Goal: Information Seeking & Learning: Learn about a topic

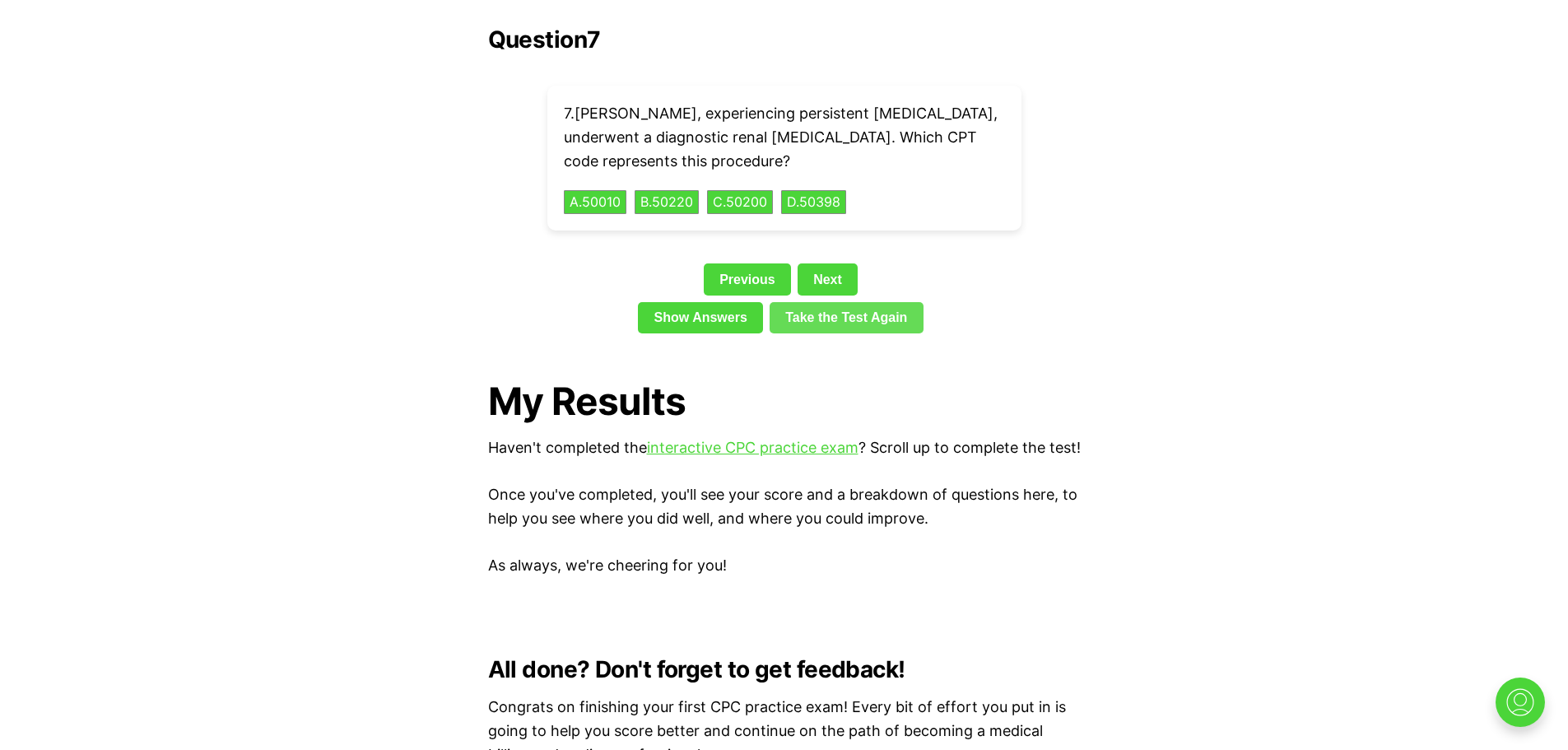
click at [836, 303] on link "Take the Test Again" at bounding box center [846, 318] width 154 height 32
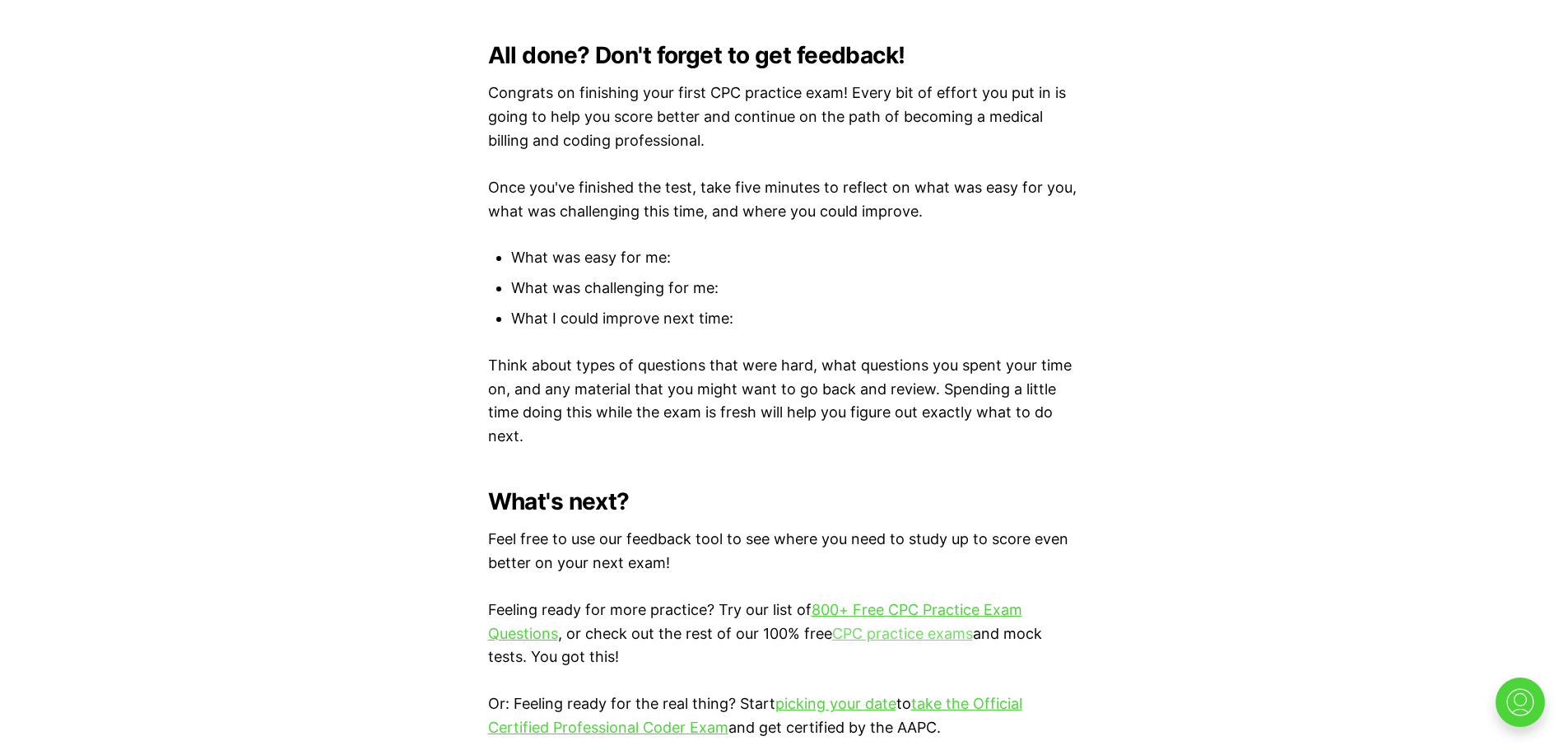
click at [881, 627] on link "CPC practice exams" at bounding box center [902, 634] width 141 height 18
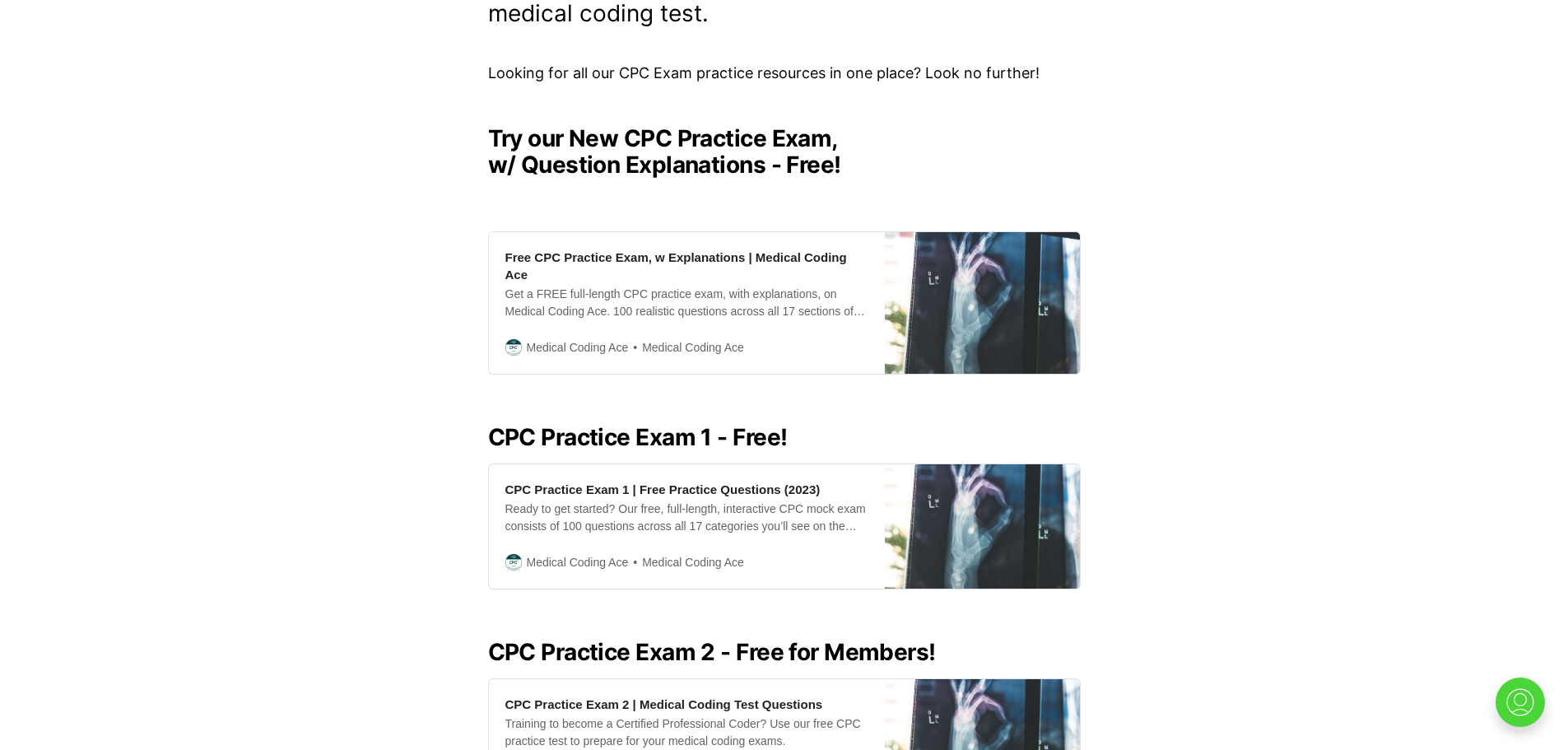
scroll to position [433, 0]
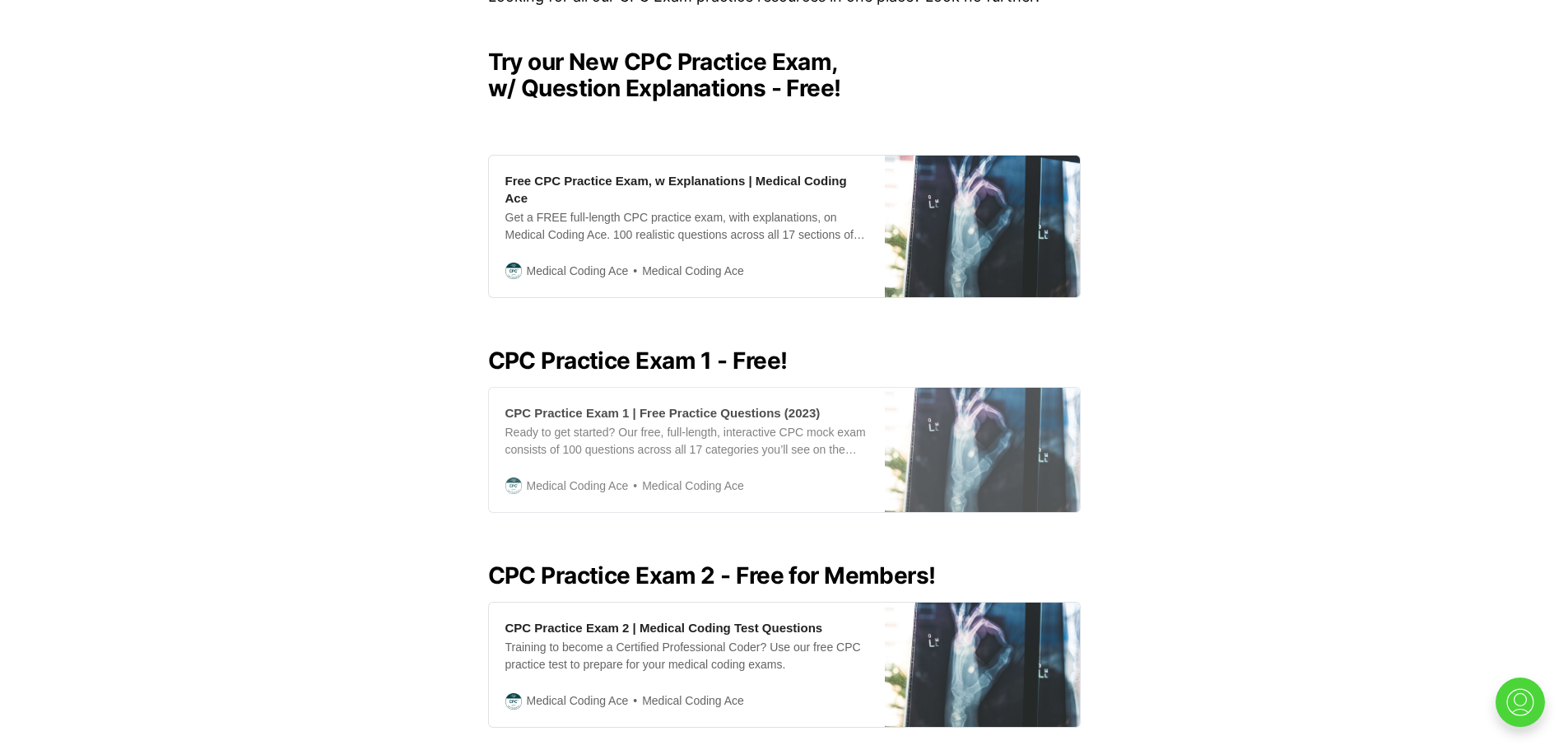
click at [638, 404] on div "CPC Practice Exam 1 | Free Practice Questions (2023)" at bounding box center [663, 413] width 315 height 18
